Goal: Transaction & Acquisition: Purchase product/service

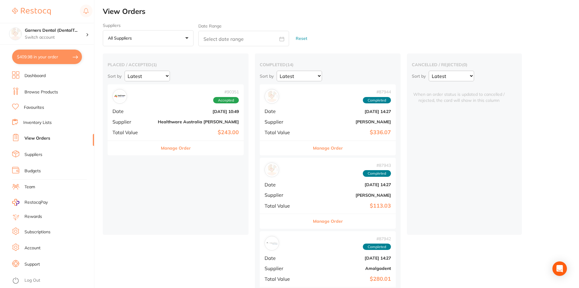
click at [161, 122] on b "Healthware Australia [PERSON_NAME]" at bounding box center [198, 121] width 81 height 5
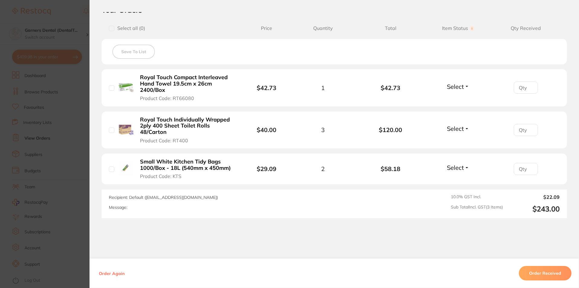
scroll to position [163, 0]
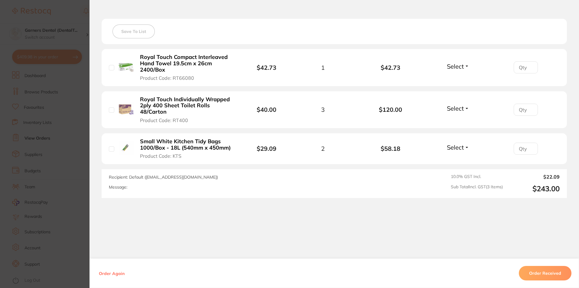
click at [323, 180] on div "Recipient: Default ( info@healthwareaustralia.com.au ) Message:" at bounding box center [244, 183] width 271 height 19
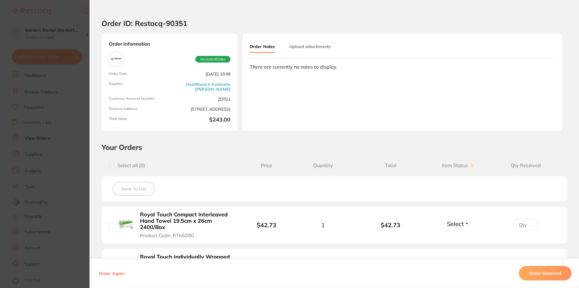
scroll to position [0, 0]
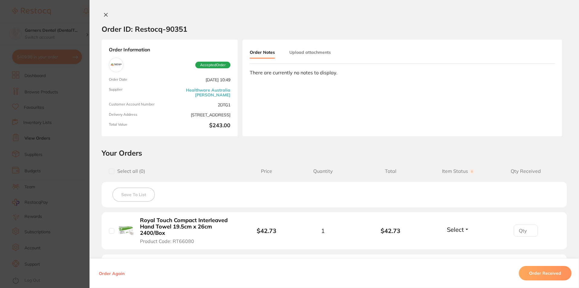
click at [106, 15] on icon at bounding box center [105, 14] width 5 height 5
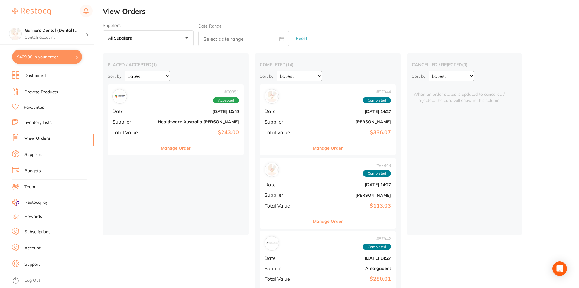
click at [143, 118] on div "# 90351 Accepted Date Aug 15 2025, 10:49 Supplier Healthware Australia Ridley T…" at bounding box center [176, 112] width 136 height 56
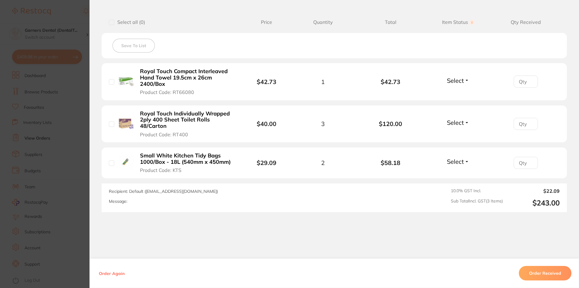
scroll to position [151, 0]
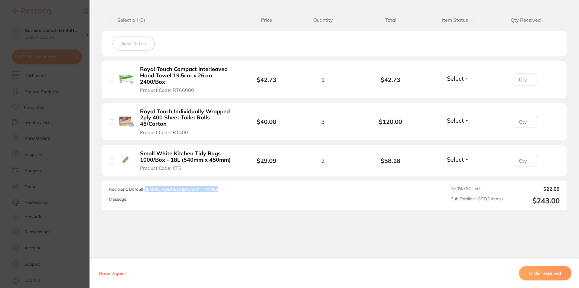
drag, startPoint x: 144, startPoint y: 189, endPoint x: 213, endPoint y: 189, distance: 69.2
click at [213, 189] on div "Recipient: Default ( info@healthwareaustralia.com.au ) Message:" at bounding box center [244, 195] width 271 height 19
copy span "( info@healthwareaustralia.com.au )"
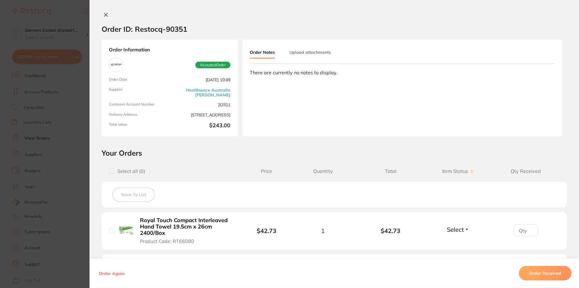
click at [103, 15] on icon at bounding box center [105, 14] width 5 height 5
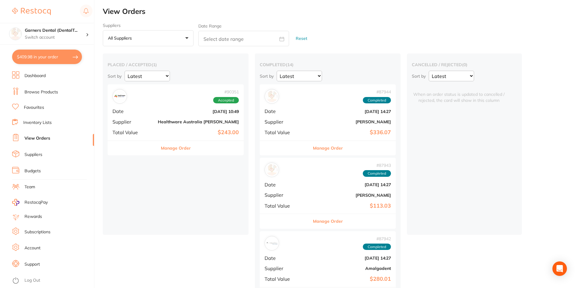
click at [174, 110] on b "[DATE] 10:49" at bounding box center [198, 111] width 81 height 5
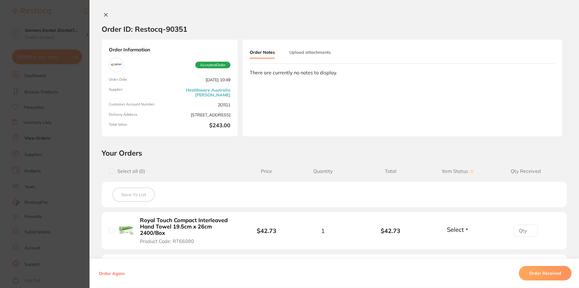
drag, startPoint x: 106, startPoint y: 15, endPoint x: 165, endPoint y: 28, distance: 59.9
click at [106, 15] on icon at bounding box center [105, 14] width 5 height 5
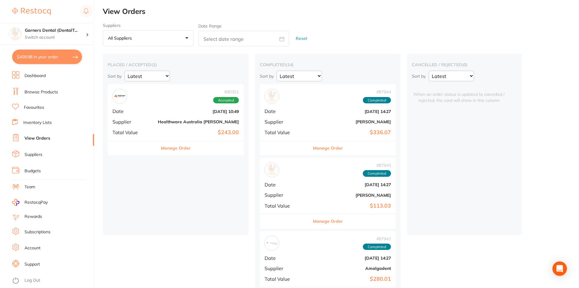
click at [40, 155] on link "Suppliers" at bounding box center [33, 155] width 18 height 6
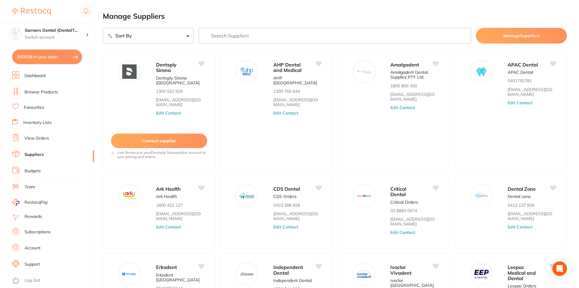
click at [248, 35] on input "search" at bounding box center [335, 36] width 273 height 16
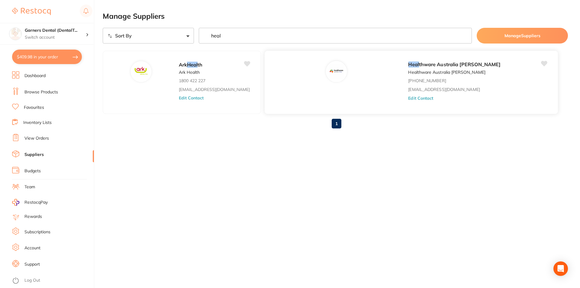
type input "heal"
drag, startPoint x: 298, startPoint y: 86, endPoint x: 285, endPoint y: 182, distance: 96.1
click at [285, 182] on div "Manage Suppliers Sort By A-Z Z-A heal Manage Suppliers Ark Heal th Ark Health 1…" at bounding box center [342, 144] width 478 height 288
click at [283, 179] on div "Manage Suppliers Sort By A-Z Z-A heal Manage Suppliers Ark Heal th Ark Health 1…" at bounding box center [342, 144] width 478 height 288
drag, startPoint x: 41, startPoint y: 137, endPoint x: 52, endPoint y: 145, distance: 13.2
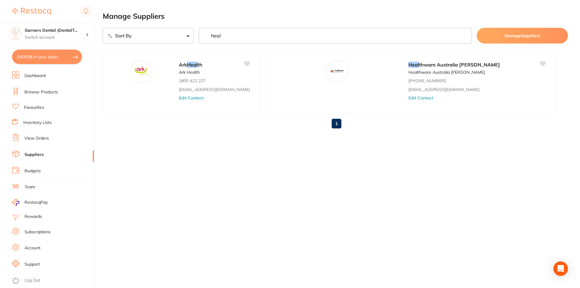
click at [41, 137] on link "View Orders" at bounding box center [36, 138] width 24 height 6
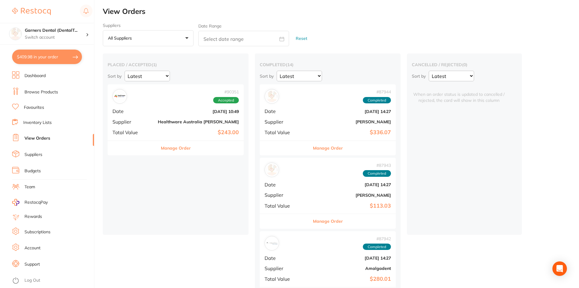
click at [161, 115] on div "# 90351 Accepted Date Aug 15 2025, 10:49 Supplier Healthware Australia Ridley T…" at bounding box center [176, 112] width 136 height 56
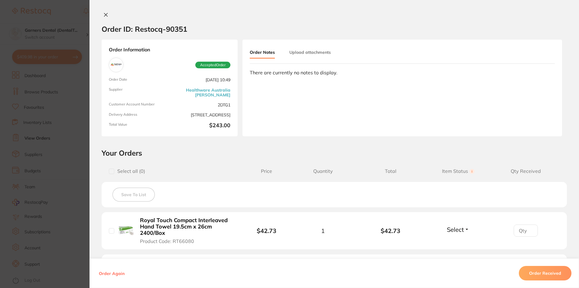
click at [105, 15] on icon at bounding box center [105, 14] width 3 height 3
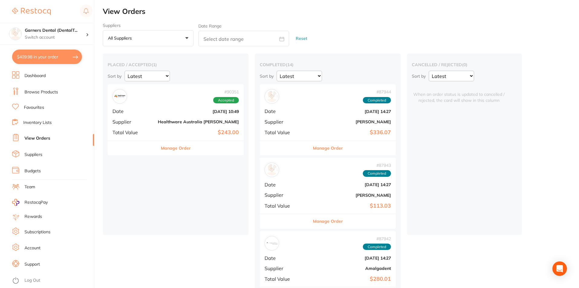
click at [161, 148] on button "Manage Order" at bounding box center [176, 148] width 30 height 15
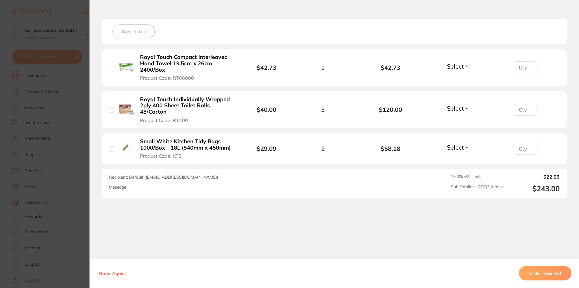
scroll to position [30, 0]
click at [110, 148] on input "checkbox" at bounding box center [111, 148] width 5 height 5
click at [109, 149] on input "checkbox" at bounding box center [111, 148] width 5 height 5
checkbox input "false"
click at [111, 67] on input "checkbox" at bounding box center [111, 67] width 5 height 5
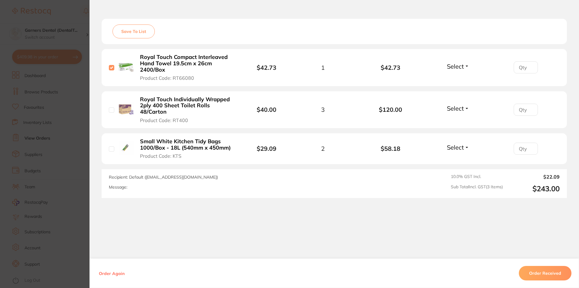
click at [111, 68] on input "checkbox" at bounding box center [111, 67] width 5 height 5
checkbox input "false"
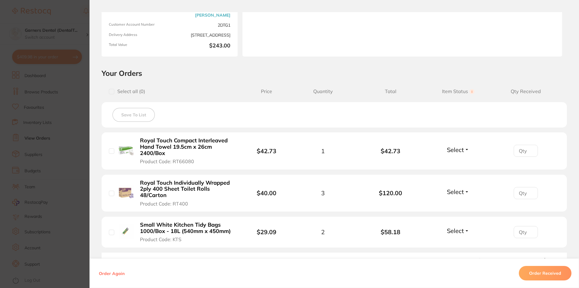
scroll to position [0, 0]
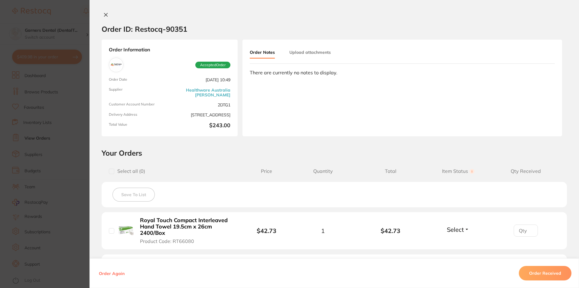
click at [106, 11] on div "Order ID: Restocq- 90351 Order Information Accepted Order Order Date Aug 15 202…" at bounding box center [333, 144] width 489 height 288
click at [109, 16] on div at bounding box center [333, 15] width 489 height 6
click at [105, 16] on icon at bounding box center [105, 14] width 5 height 5
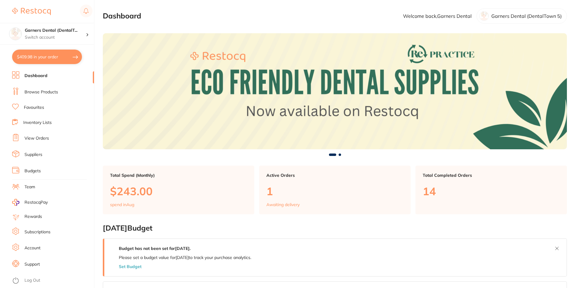
click at [52, 53] on button "$409.98 in your order" at bounding box center [47, 57] width 70 height 15
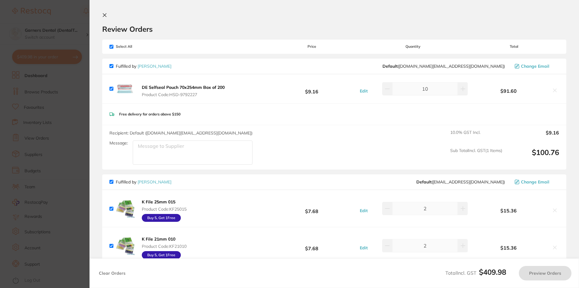
checkbox input "true"
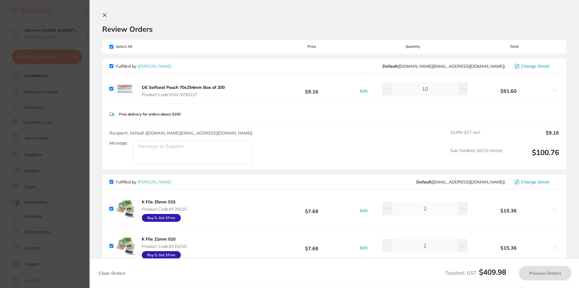
checkbox input "true"
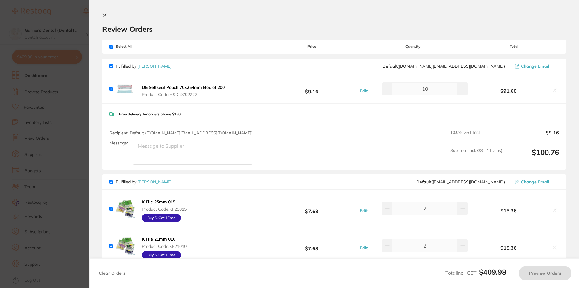
checkbox input "true"
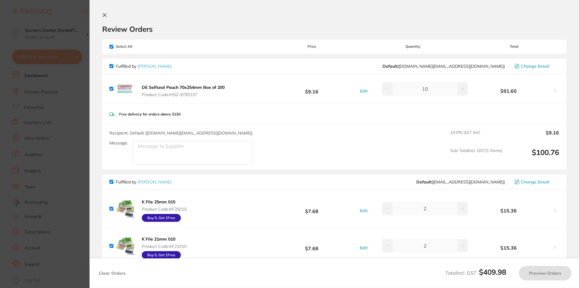
checkbox input "true"
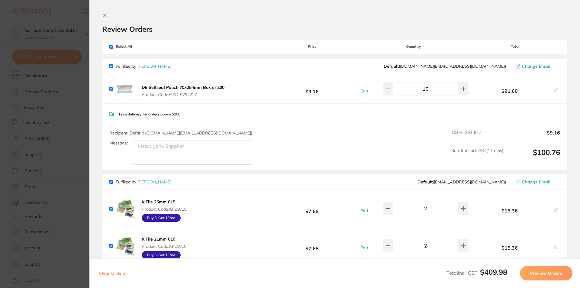
click at [107, 14] on button at bounding box center [105, 16] width 7 height 6
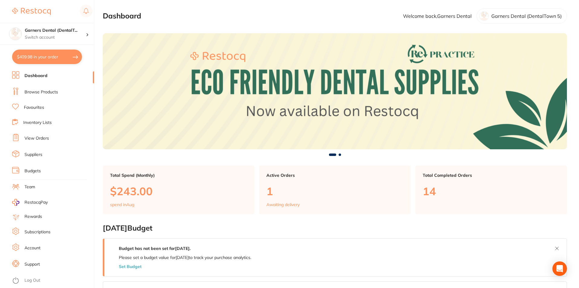
click at [47, 92] on link "Browse Products" at bounding box center [41, 92] width 34 height 6
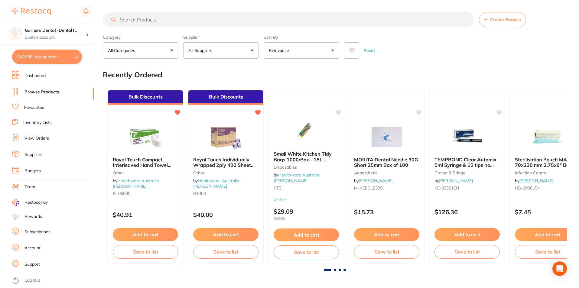
click at [165, 21] on input "search" at bounding box center [288, 19] width 371 height 15
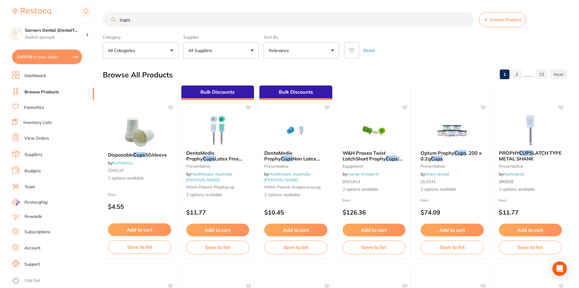
click at [120, 20] on input "cups" at bounding box center [288, 19] width 371 height 15
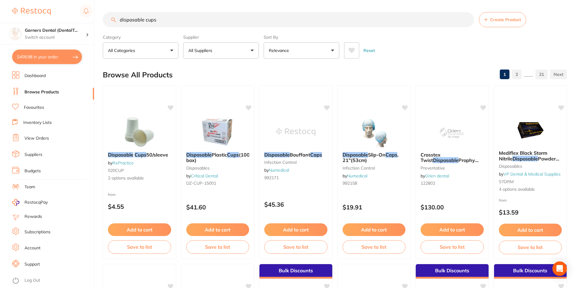
drag, startPoint x: 166, startPoint y: 21, endPoint x: 0, endPoint y: -3, distance: 167.7
click at [0, 0] on html "$409.98 Garners Dental (DentalT... Switch account Garners Dental (DentalTown 5)…" at bounding box center [289, 144] width 579 height 288
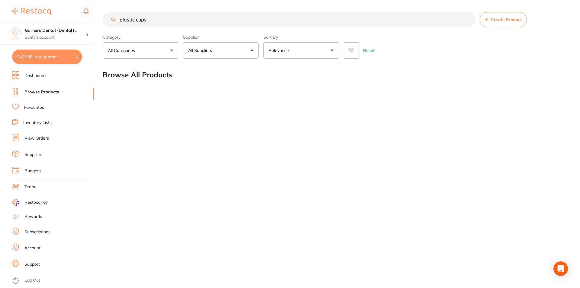
type input "plastic cups"
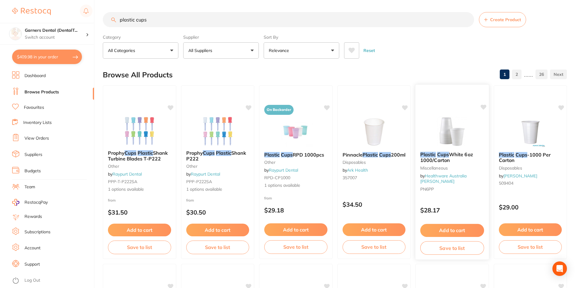
click at [450, 131] on img at bounding box center [452, 131] width 40 height 31
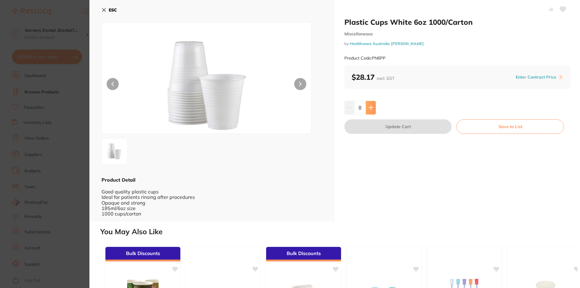
click at [373, 109] on button at bounding box center [371, 107] width 10 height 13
type input "1"
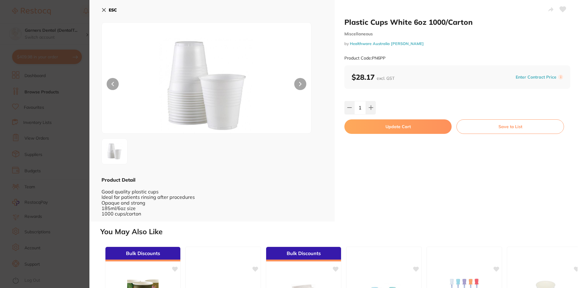
click at [404, 128] on button "Update Cart" at bounding box center [398, 126] width 107 height 15
checkbox input "false"
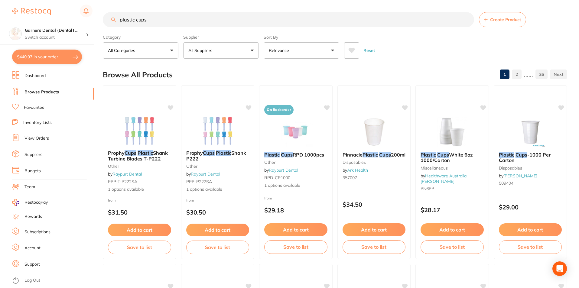
drag, startPoint x: 38, startPoint y: 56, endPoint x: 77, endPoint y: 61, distance: 39.7
click at [38, 56] on button "$440.97 in your order" at bounding box center [47, 57] width 70 height 15
checkbox input "true"
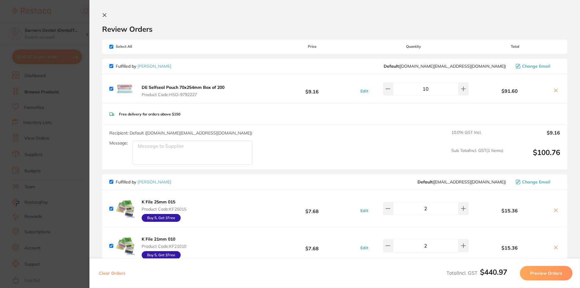
click at [105, 13] on icon at bounding box center [104, 15] width 5 height 5
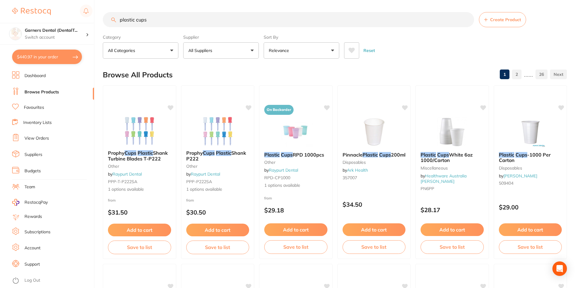
drag, startPoint x: 155, startPoint y: 20, endPoint x: 57, endPoint y: 13, distance: 97.6
click at [62, 13] on div "$440.97 Garners Dental (DentalT... Switch account Garners Dental (DentalTown 5)…" at bounding box center [289, 144] width 579 height 288
type input "pouches"
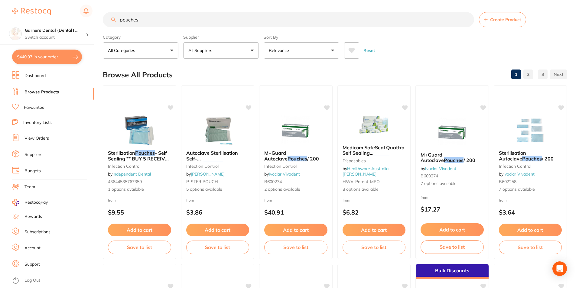
click at [223, 128] on img at bounding box center [217, 130] width 39 height 30
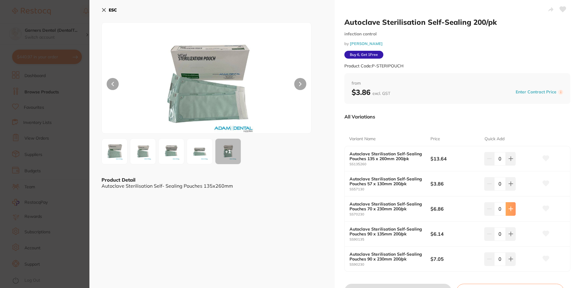
click at [510, 161] on icon at bounding box center [511, 159] width 4 height 4
click at [503, 207] on input "1" at bounding box center [500, 208] width 11 height 13
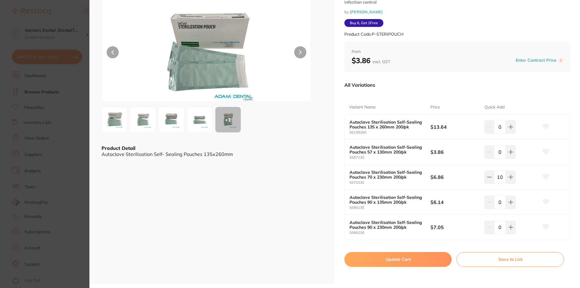
scroll to position [32, 0]
type input "10"
click at [385, 259] on button "Update Cart" at bounding box center [398, 259] width 107 height 15
checkbox input "false"
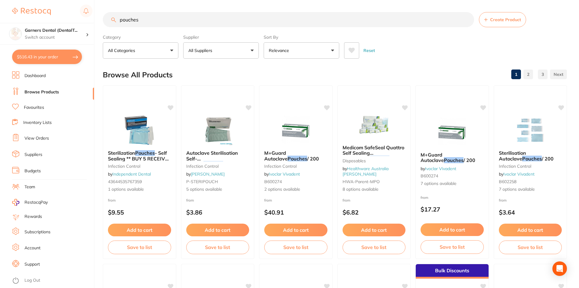
click at [38, 54] on button "$516.43 in your order" at bounding box center [47, 57] width 70 height 15
checkbox input "true"
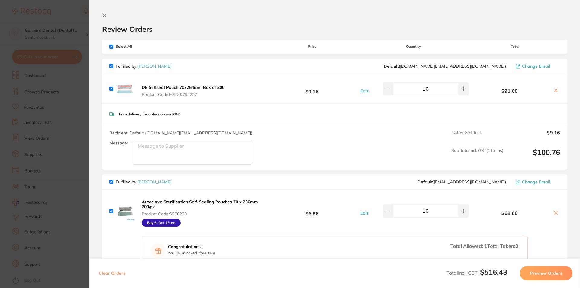
click at [554, 89] on icon at bounding box center [556, 90] width 5 height 5
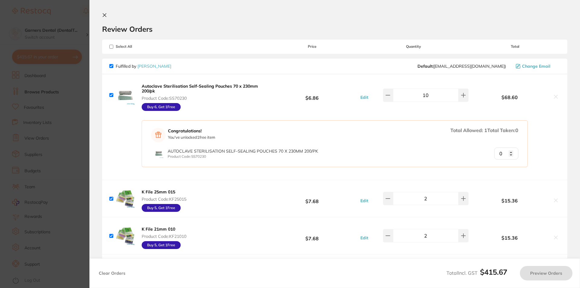
checkbox input "true"
type input "1"
click at [510, 151] on input "1" at bounding box center [507, 154] width 24 height 12
click at [563, 145] on div "Congratulations! You've unlocked 1 free item Total Allowed: 1 Total Taken: 1 Au…" at bounding box center [335, 148] width 466 height 64
click at [232, 175] on div "Congratulations! You've unlocked 1 free item Total Allowed: 1 Total Taken: 1 Au…" at bounding box center [335, 148] width 466 height 64
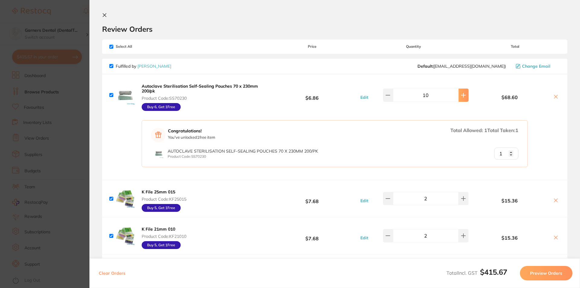
click at [462, 97] on icon at bounding box center [464, 95] width 4 height 4
click at [390, 95] on icon at bounding box center [388, 95] width 4 height 0
click at [391, 96] on icon at bounding box center [388, 95] width 5 height 5
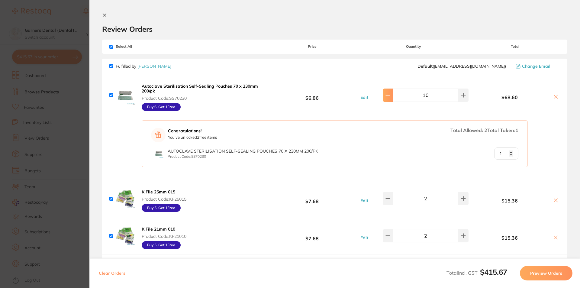
type input "9"
click at [545, 133] on div "Congratulations! You've unlocked 2 free item s Total Allowed: 2 Total Taken: 1 …" at bounding box center [335, 148] width 466 height 64
click at [540, 137] on div "Congratulations! You've unlocked 2 free item s Total Allowed: 2 Total Taken: 1 …" at bounding box center [335, 148] width 466 height 64
click at [554, 133] on div "Congratulations! You've unlocked 2 free item s Total Allowed: 2 Total Taken: 1 …" at bounding box center [335, 148] width 466 height 64
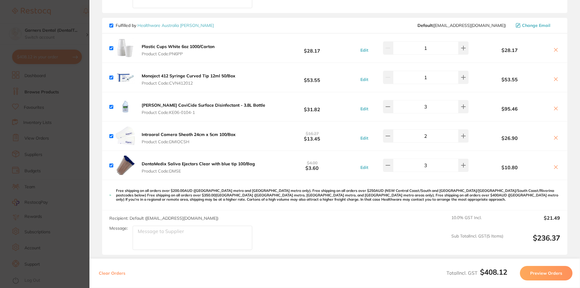
scroll to position [484, 0]
type input "2"
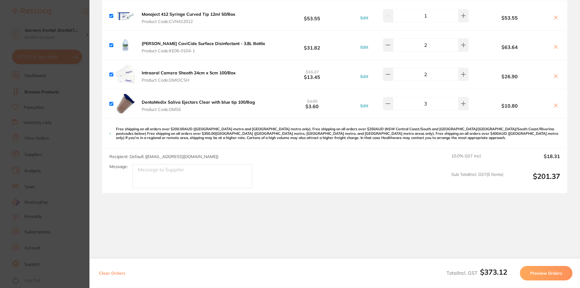
scroll to position [454, 0]
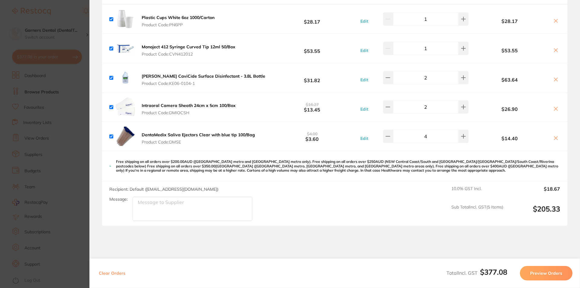
scroll to position [514, 0]
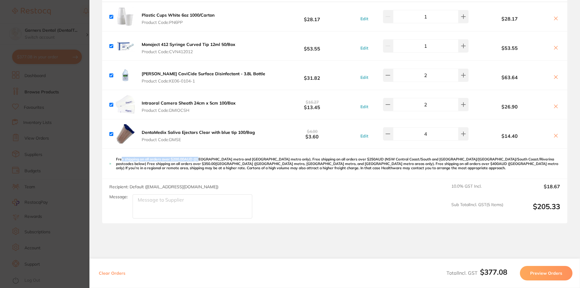
drag, startPoint x: 121, startPoint y: 156, endPoint x: 200, endPoint y: 155, distance: 79.2
click at [200, 157] on p "Free shipping on all orders over $200.00AUD ([GEOGRAPHIC_DATA] metro and [GEOGR…" at bounding box center [338, 163] width 444 height 13
click at [197, 165] on p "Free shipping on all orders over $200.00AUD ([GEOGRAPHIC_DATA] metro and [GEOGR…" at bounding box center [338, 163] width 444 height 13
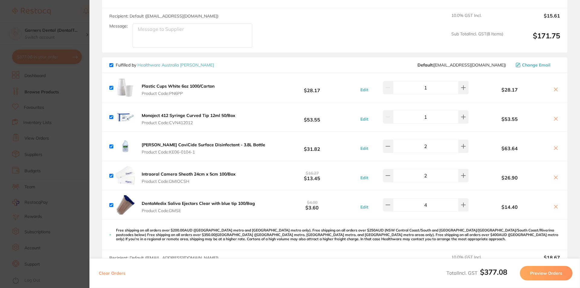
scroll to position [454, 0]
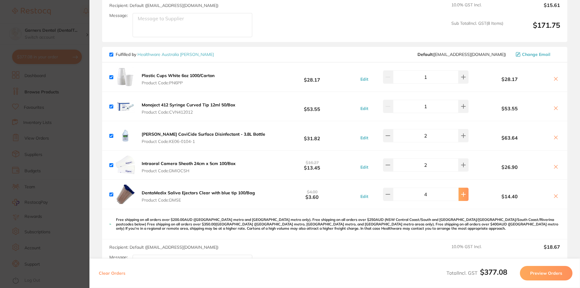
type input "5"
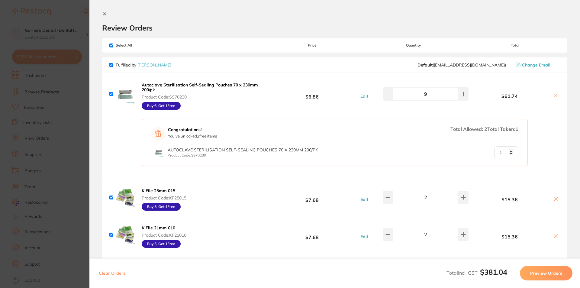
scroll to position [0, 0]
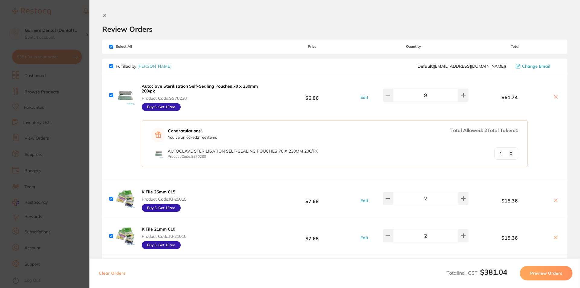
click at [105, 15] on icon at bounding box center [104, 15] width 3 height 3
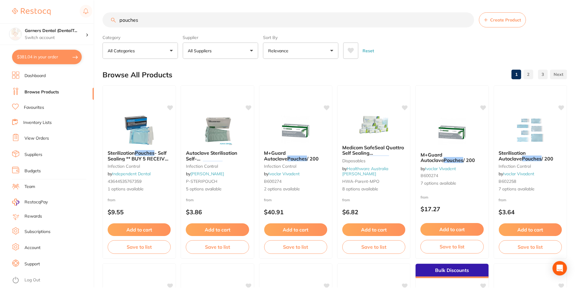
scroll to position [0, 0]
drag, startPoint x: 144, startPoint y: 21, endPoint x: 66, endPoint y: 11, distance: 79.1
click at [67, 11] on div "$381.04 Garners Dental (DentalT... Switch account Garners Dental (DentalTown 5)…" at bounding box center [289, 144] width 579 height 288
type input "xray sensor sleeves"
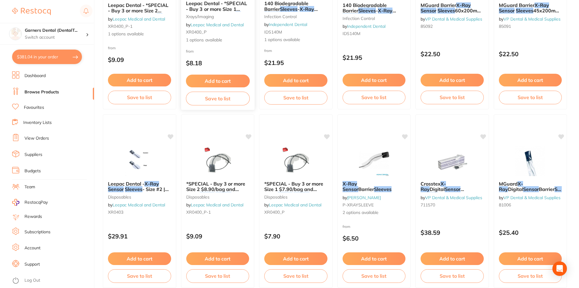
scroll to position [151, 0]
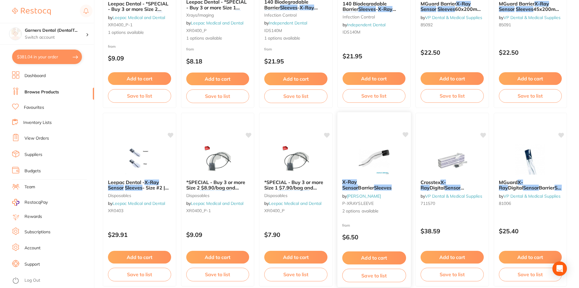
click at [375, 159] on img at bounding box center [374, 159] width 40 height 31
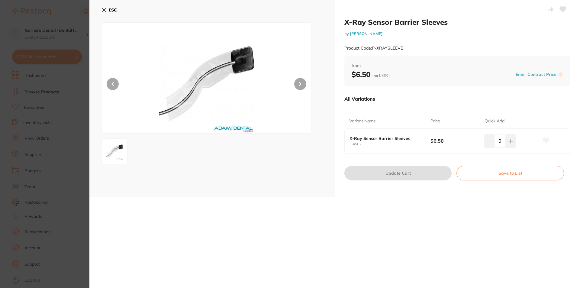
click at [103, 8] on icon at bounding box center [104, 10] width 5 height 5
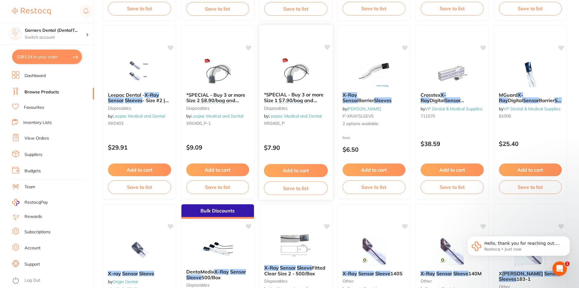
scroll to position [272, 0]
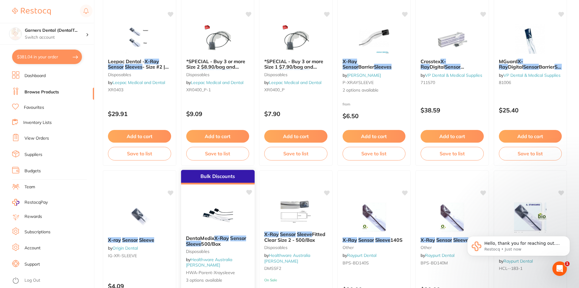
click at [225, 203] on img at bounding box center [218, 215] width 40 height 31
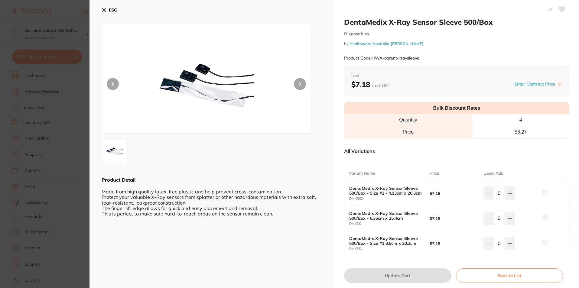
scroll to position [242, 0]
click at [111, 10] on b "ESC" at bounding box center [113, 9] width 8 height 5
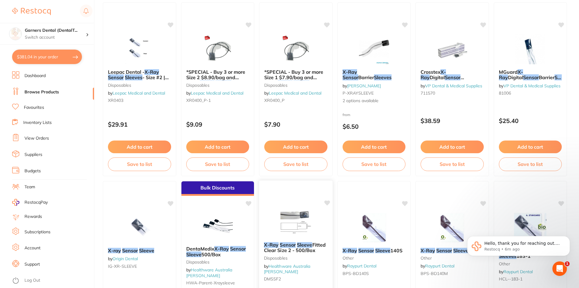
scroll to position [272, 0]
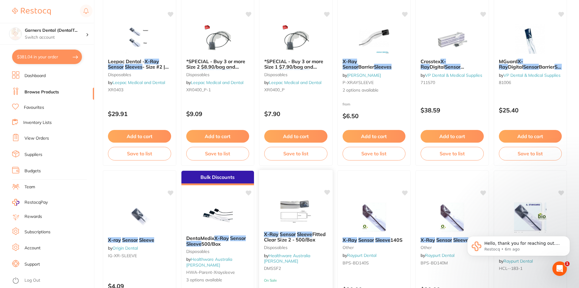
click at [323, 210] on div at bounding box center [295, 211] width 73 height 31
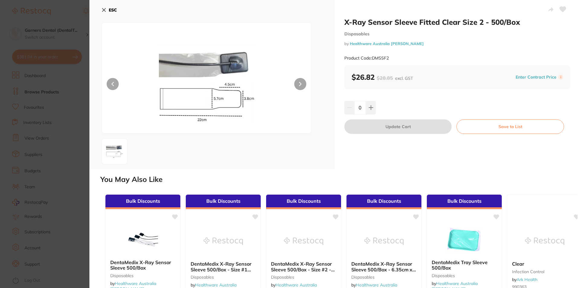
click at [105, 10] on icon at bounding box center [104, 10] width 5 height 5
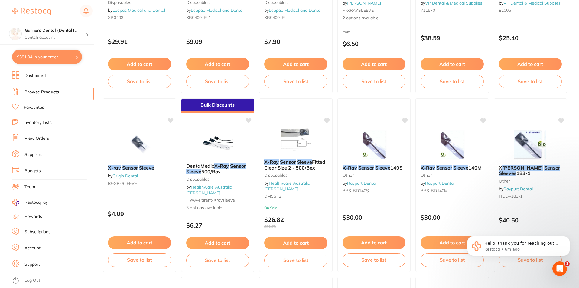
scroll to position [363, 0]
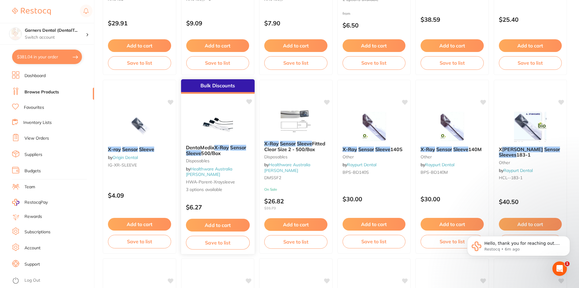
click at [225, 121] on img at bounding box center [218, 124] width 40 height 31
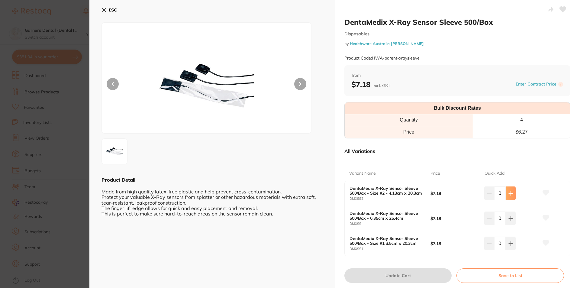
click at [511, 195] on icon at bounding box center [511, 193] width 4 height 4
type input "2"
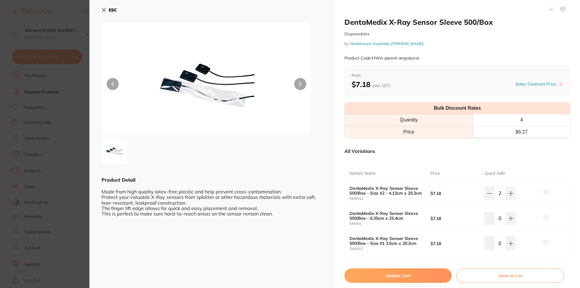
click at [380, 277] on button "Update Cart" at bounding box center [398, 275] width 107 height 15
checkbox input "false"
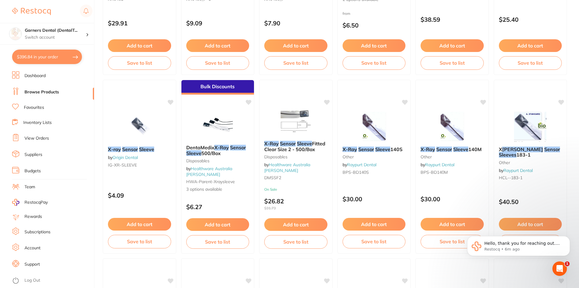
click at [49, 55] on button "$396.84 in your order" at bounding box center [47, 57] width 70 height 15
checkbox input "true"
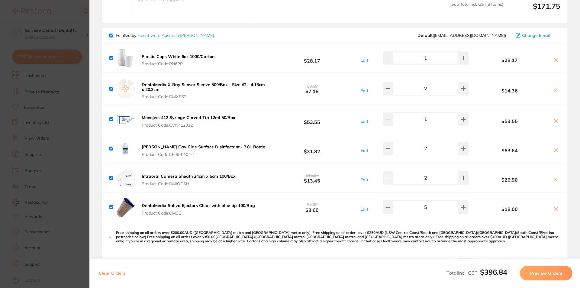
scroll to position [484, 0]
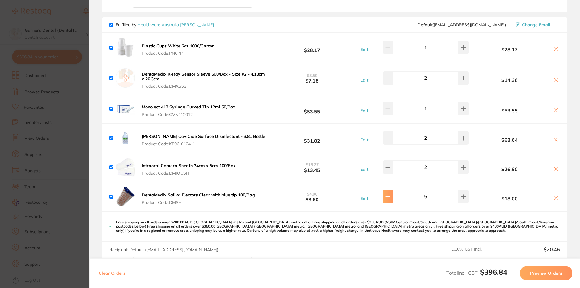
type input "4"
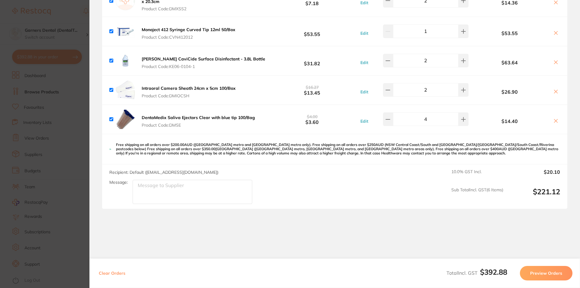
scroll to position [576, 0]
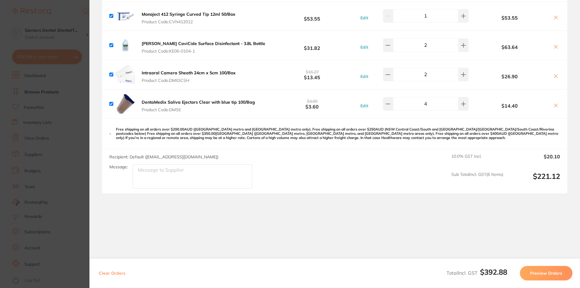
click at [542, 272] on button "Preview Orders" at bounding box center [546, 273] width 53 height 15
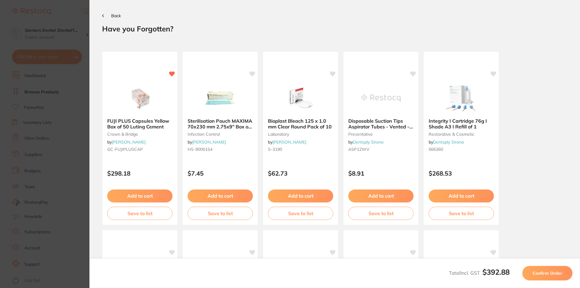
scroll to position [159, 0]
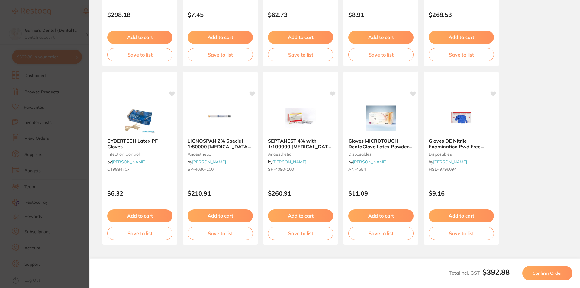
click at [557, 274] on span "Confirm Order" at bounding box center [548, 273] width 30 height 5
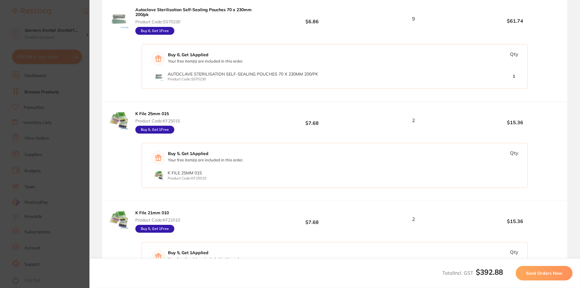
scroll to position [181, 0]
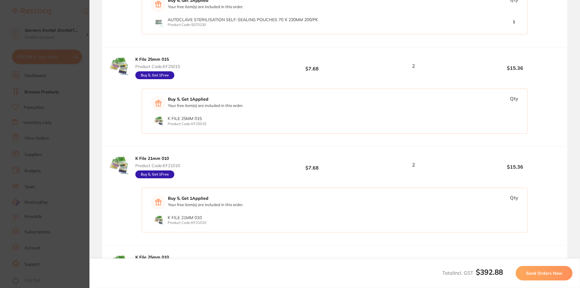
click at [550, 277] on button "Send Orders Now" at bounding box center [544, 273] width 57 height 15
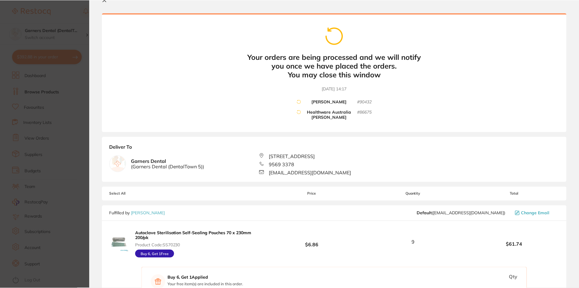
scroll to position [0, 0]
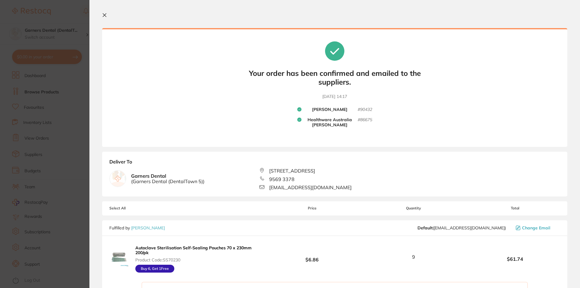
click at [104, 14] on icon at bounding box center [104, 15] width 5 height 5
